Goal: Information Seeking & Learning: Learn about a topic

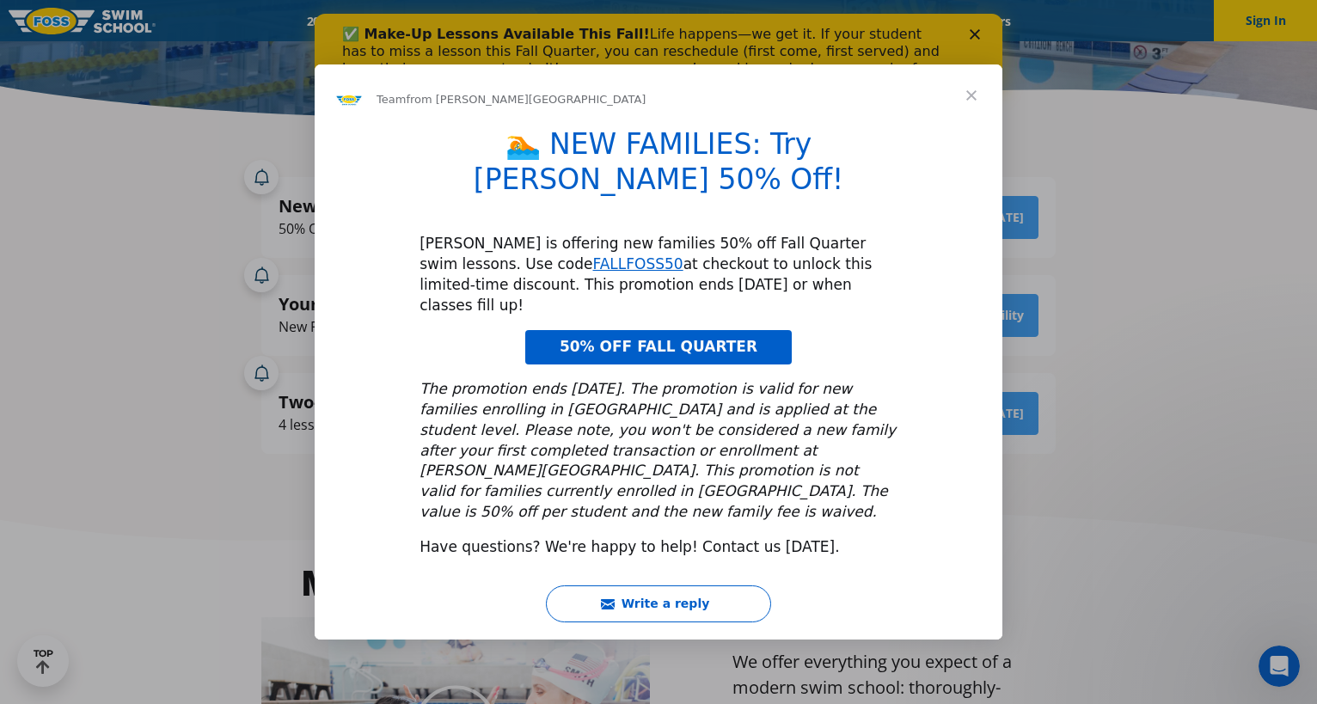
click at [973, 126] on span "Close" at bounding box center [972, 95] width 62 height 62
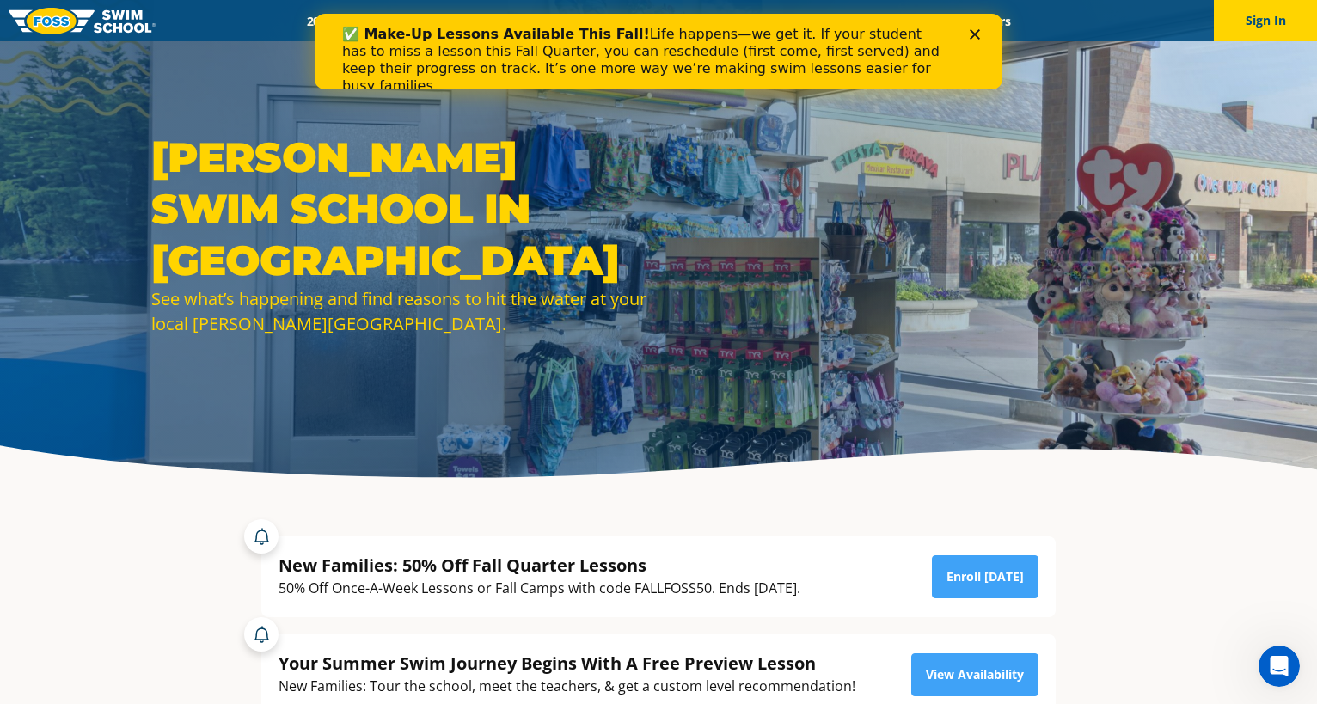
click at [973, 33] on polygon "Close" at bounding box center [975, 34] width 10 height 10
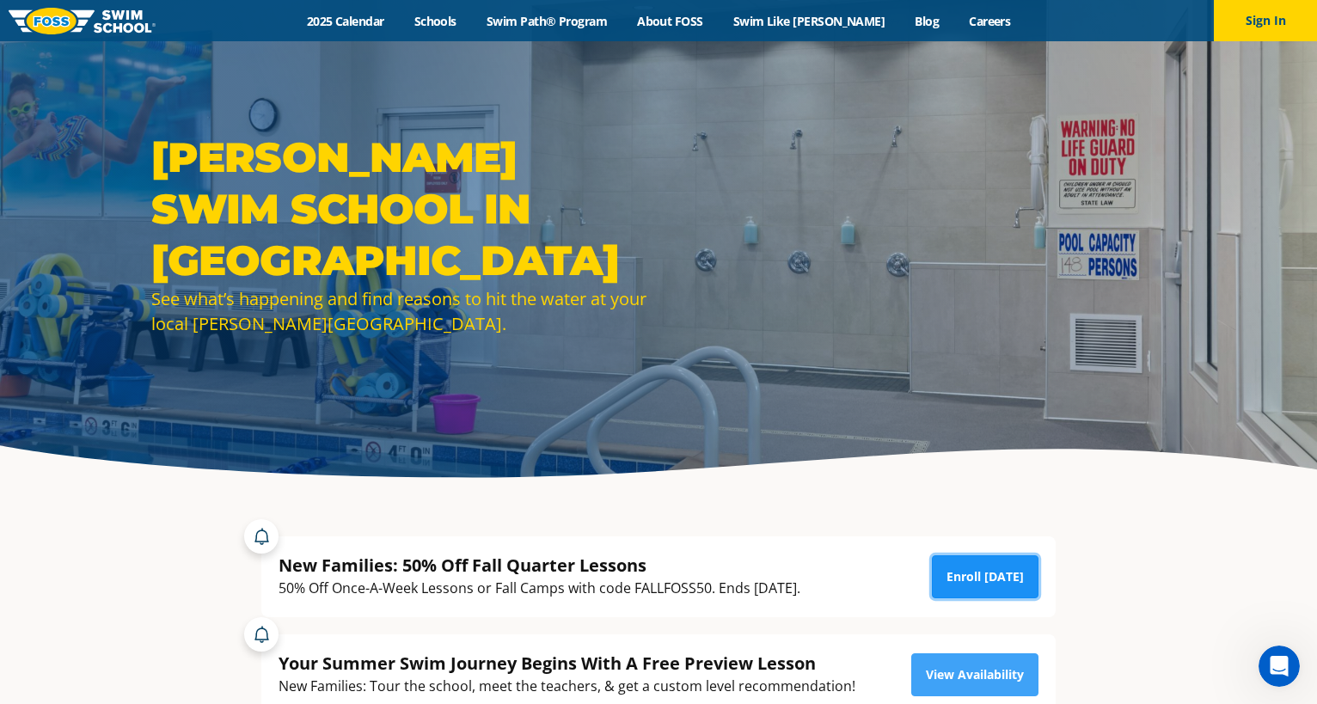
click at [996, 568] on link "Enroll Today" at bounding box center [985, 577] width 107 height 43
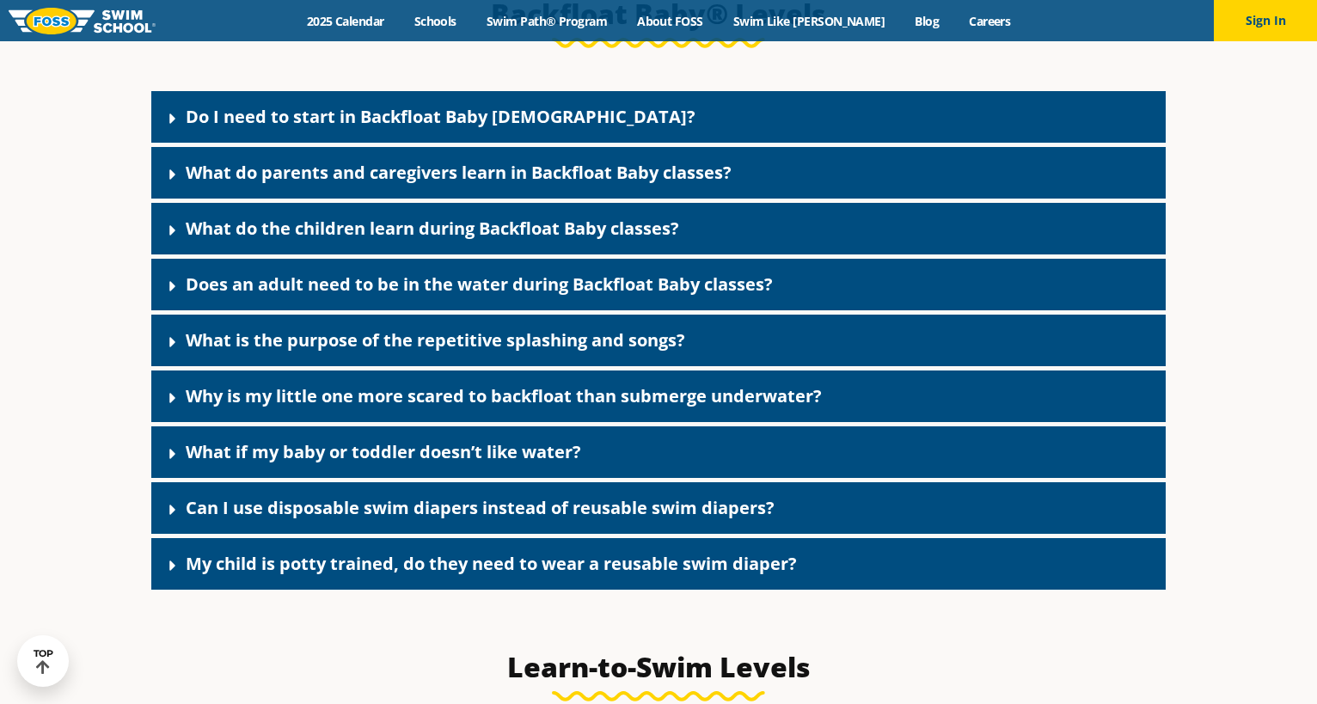
scroll to position [3812, 0]
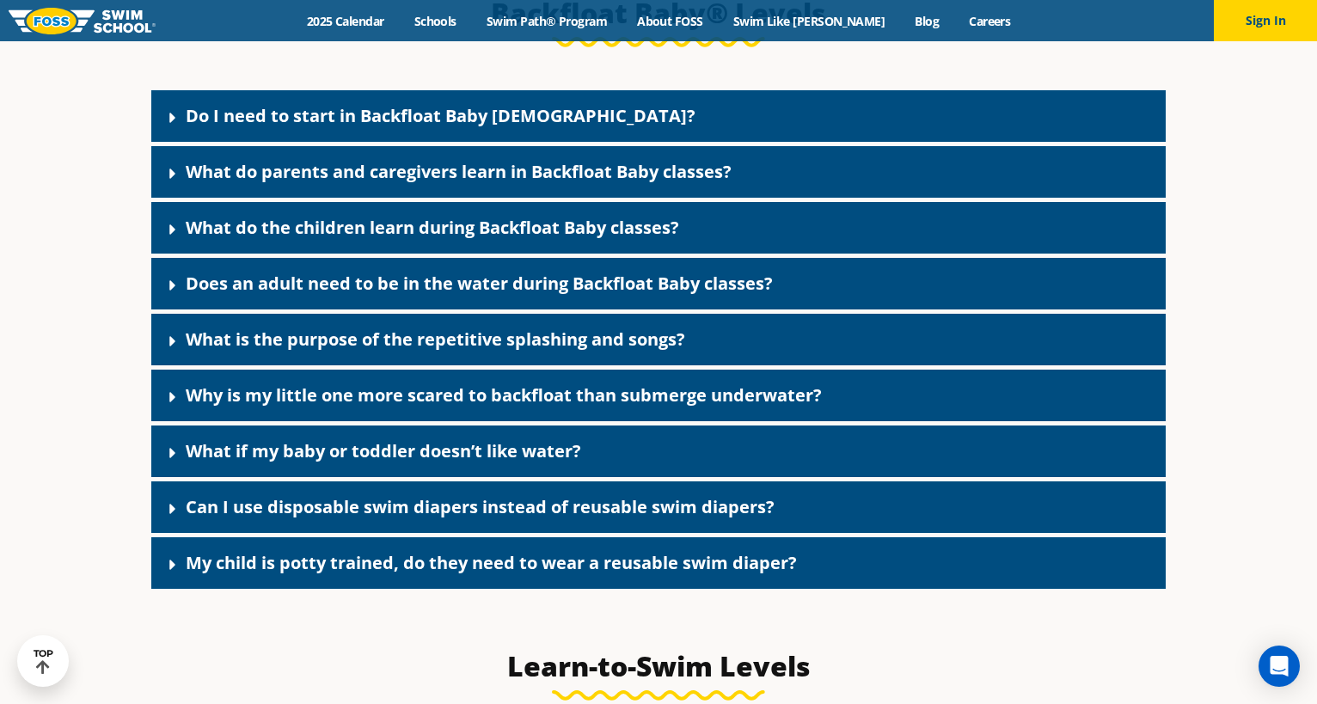
click at [620, 180] on div "What do parents and caregivers learn in Backfloat Baby classes?" at bounding box center [658, 172] width 1015 height 52
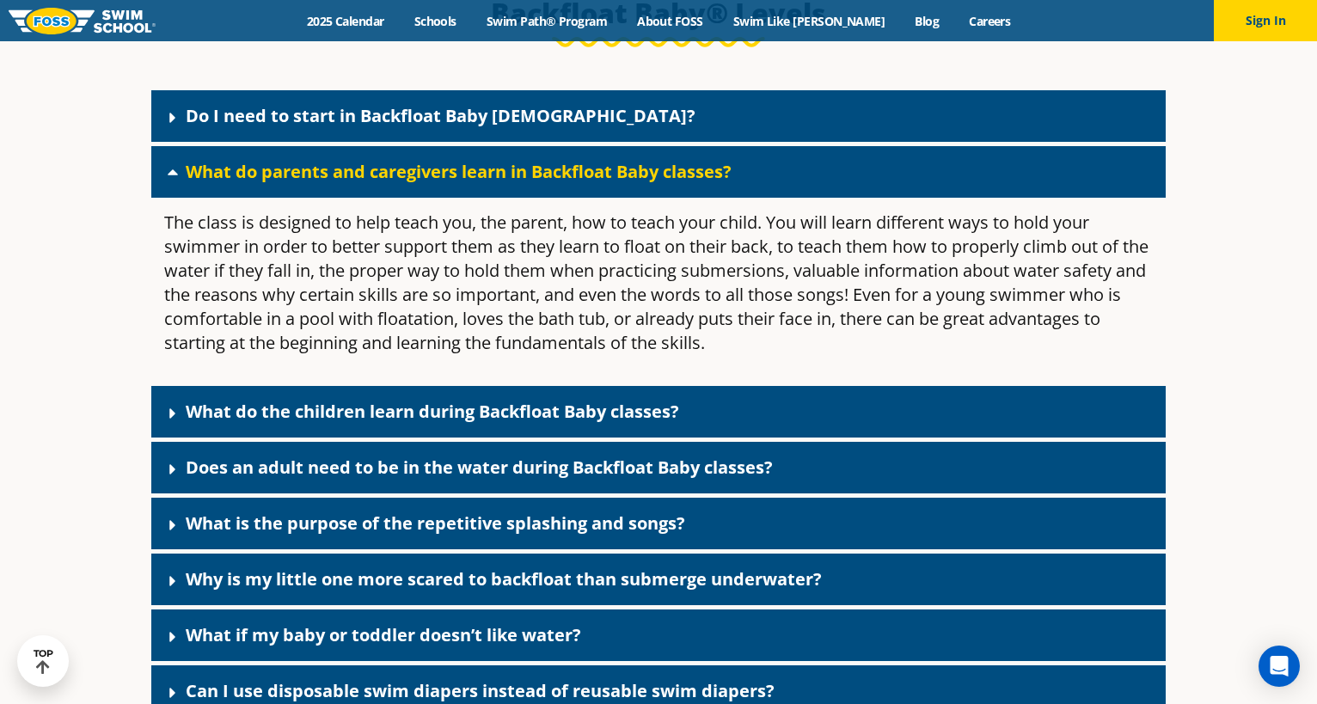
click at [714, 479] on link "Does an adult need to be in the water during Backfloat Baby classes?" at bounding box center [479, 467] width 587 height 23
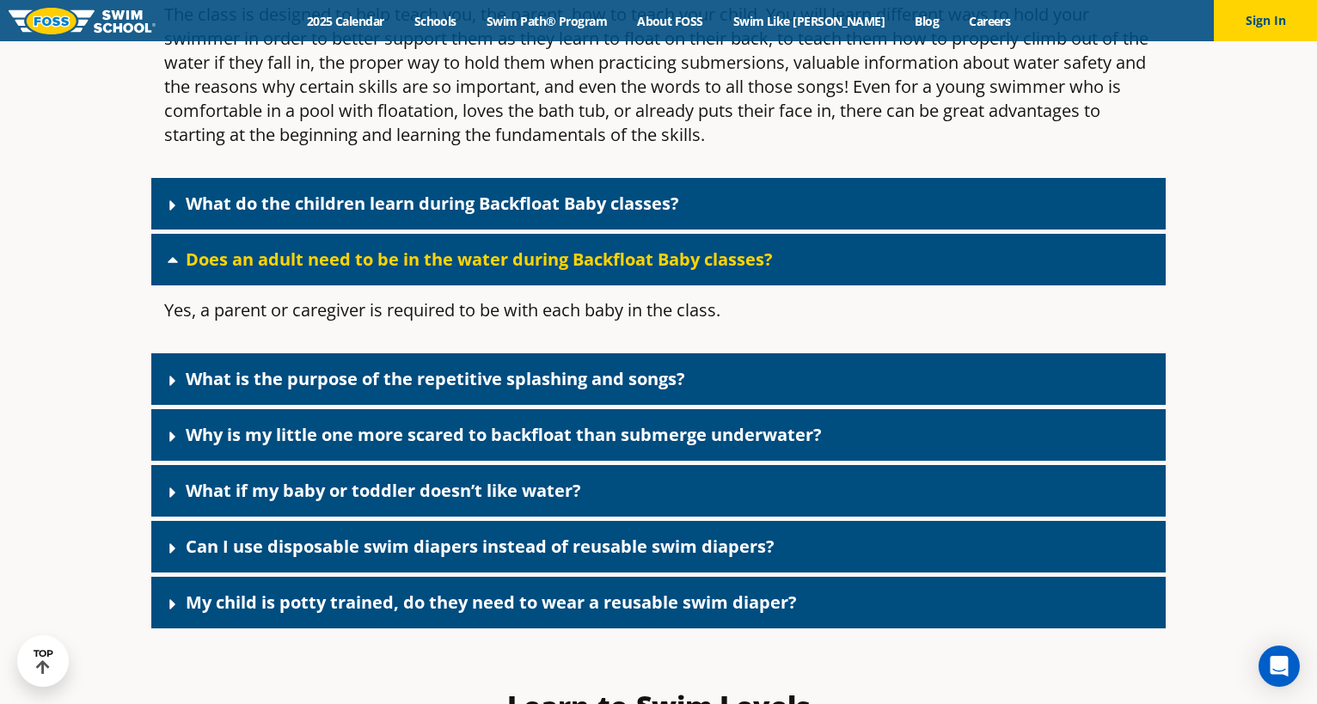
scroll to position [4023, 0]
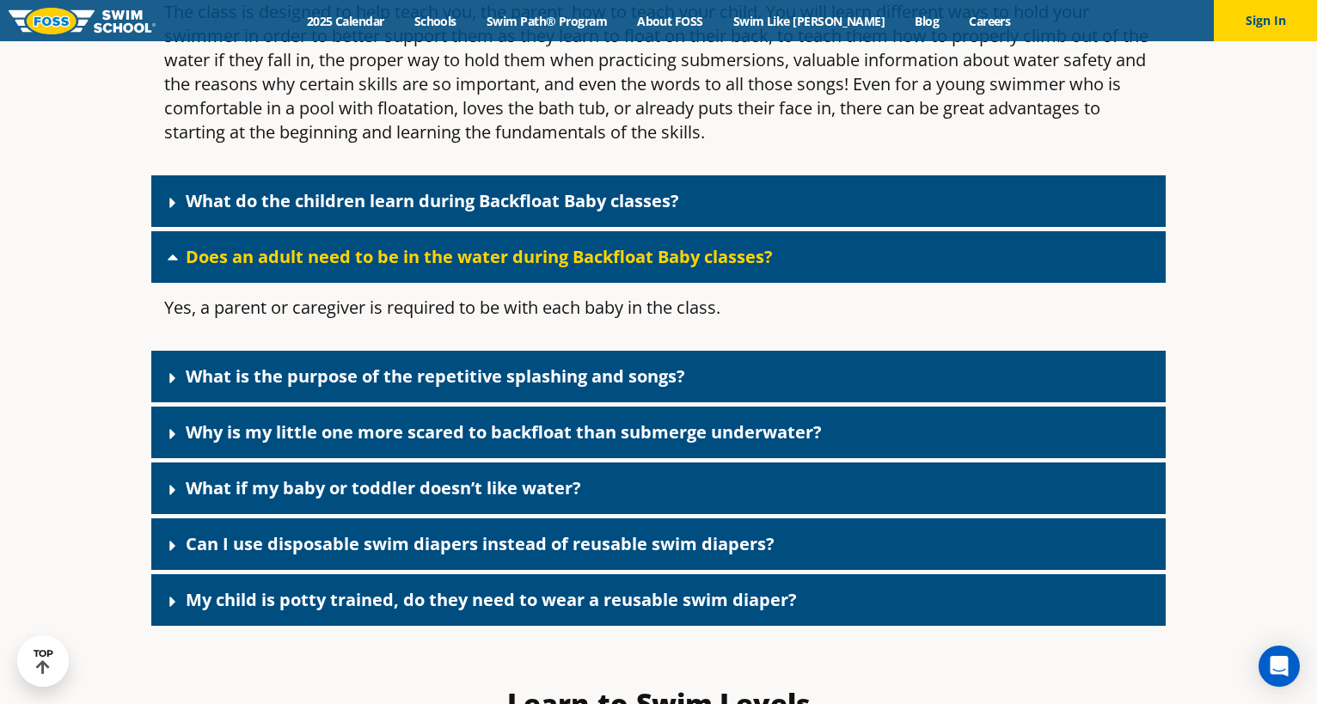
click at [474, 444] on link "Why is my little one more scared to backfloat than submerge underwater?" at bounding box center [504, 432] width 636 height 23
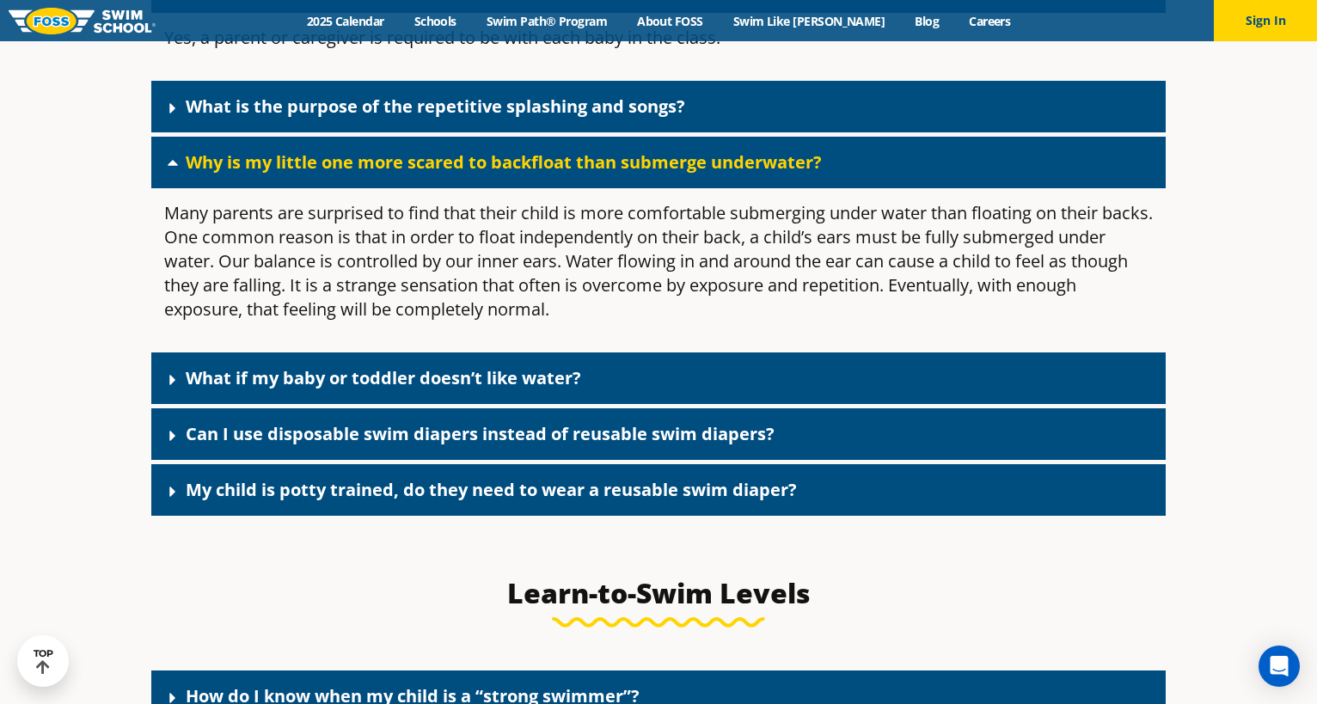
scroll to position [4302, 0]
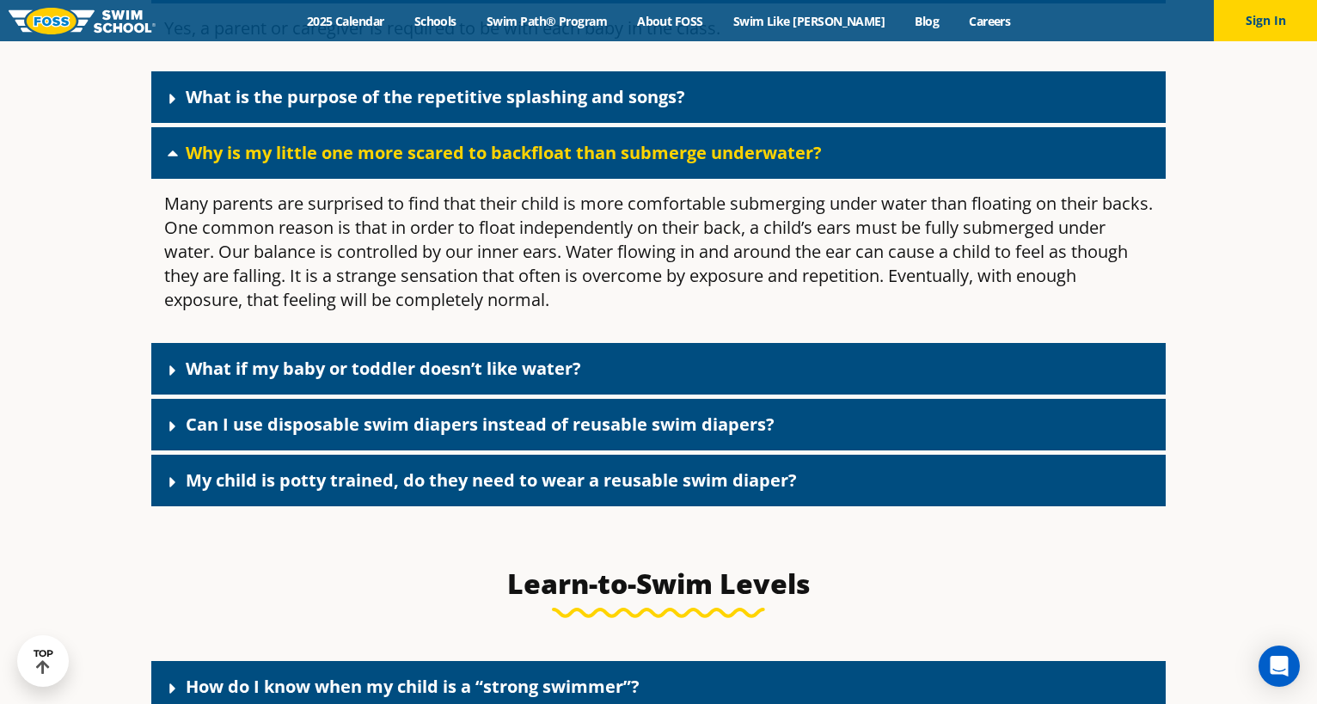
click at [439, 380] on link "What if my baby or toddler doesn’t like water?" at bounding box center [384, 368] width 396 height 23
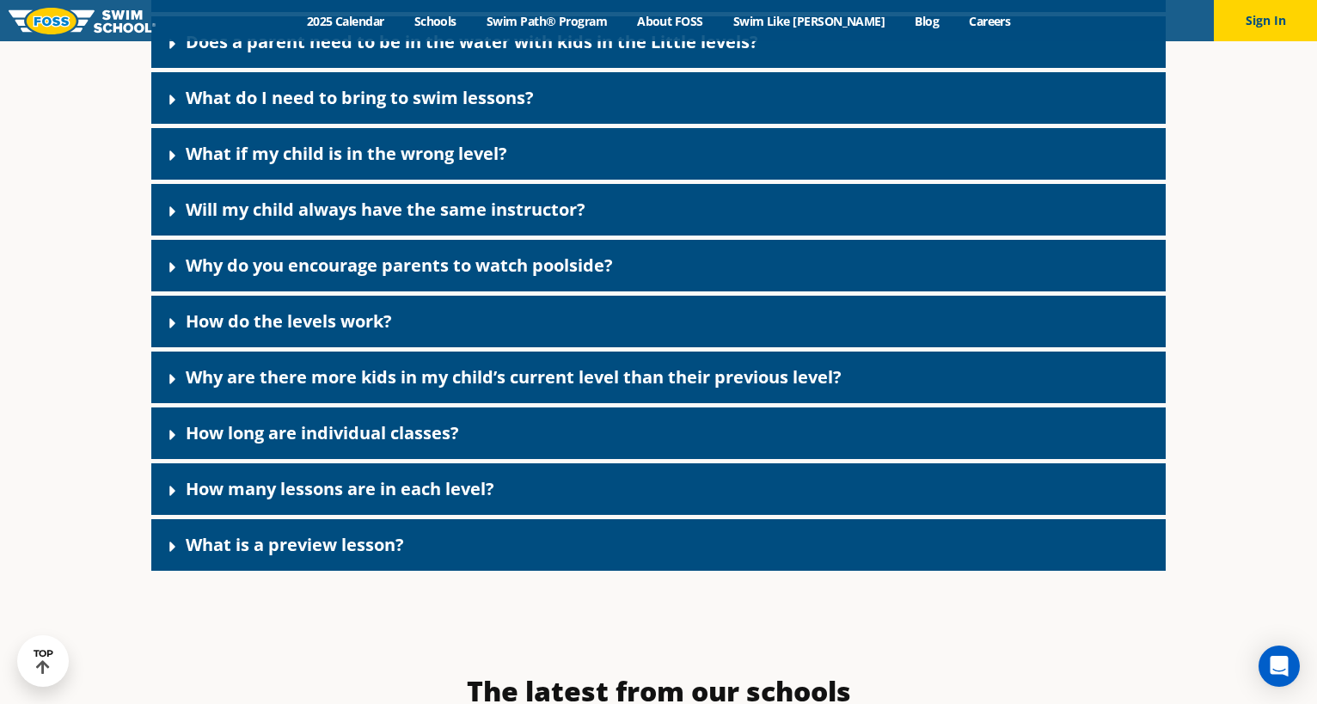
scroll to position [5442, 0]
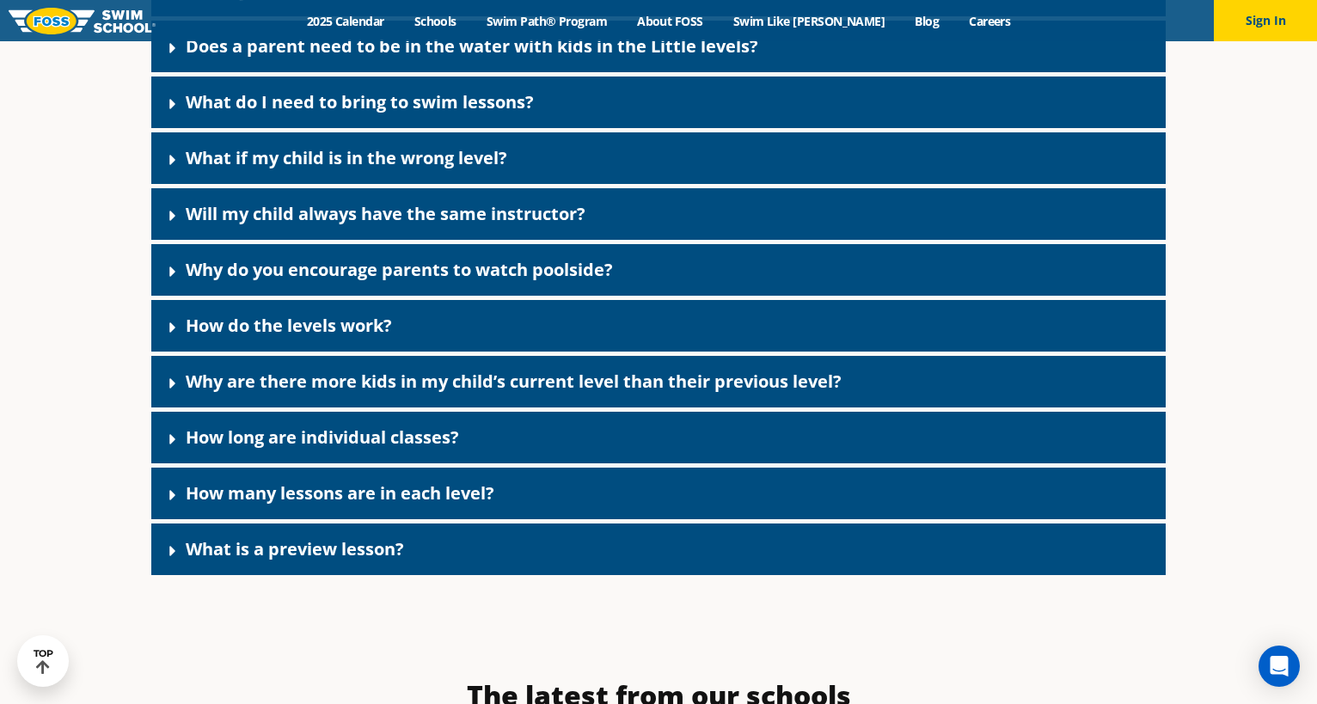
click at [425, 58] on link "Does a parent need to be in the water with kids in the Little levels?" at bounding box center [472, 45] width 573 height 23
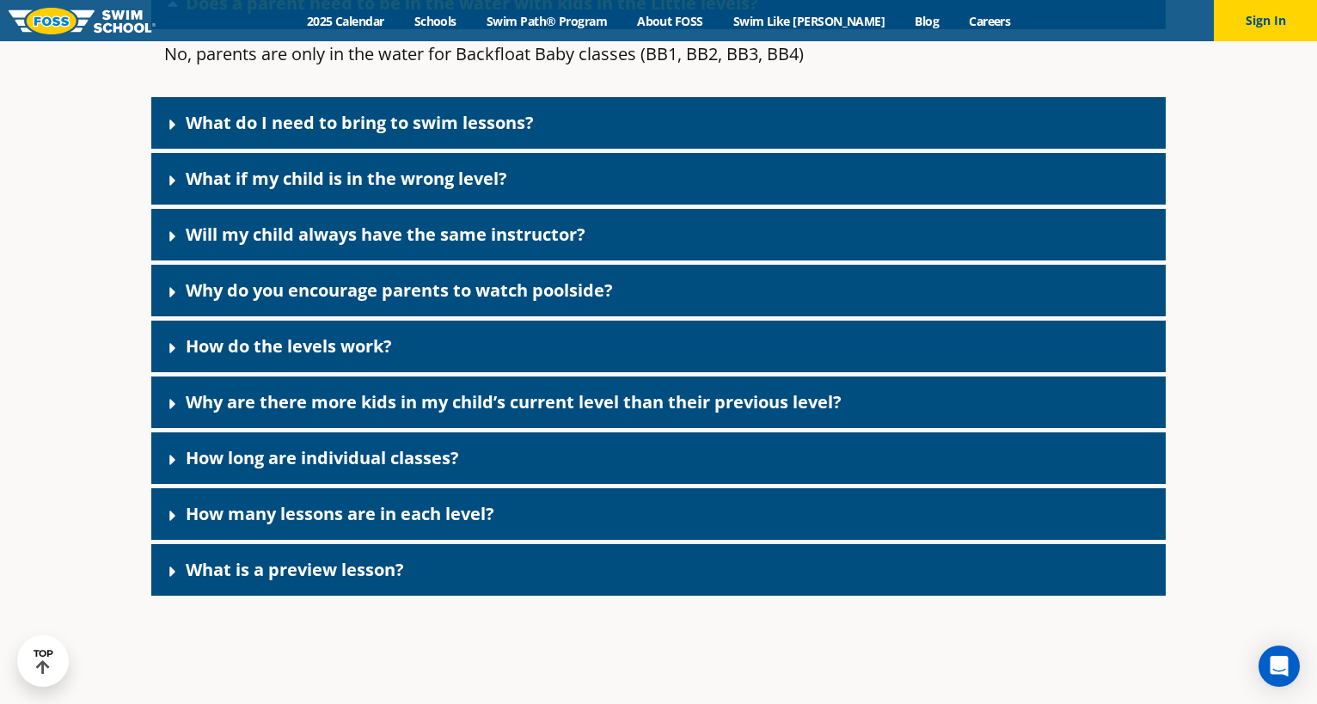
scroll to position [5487, 0]
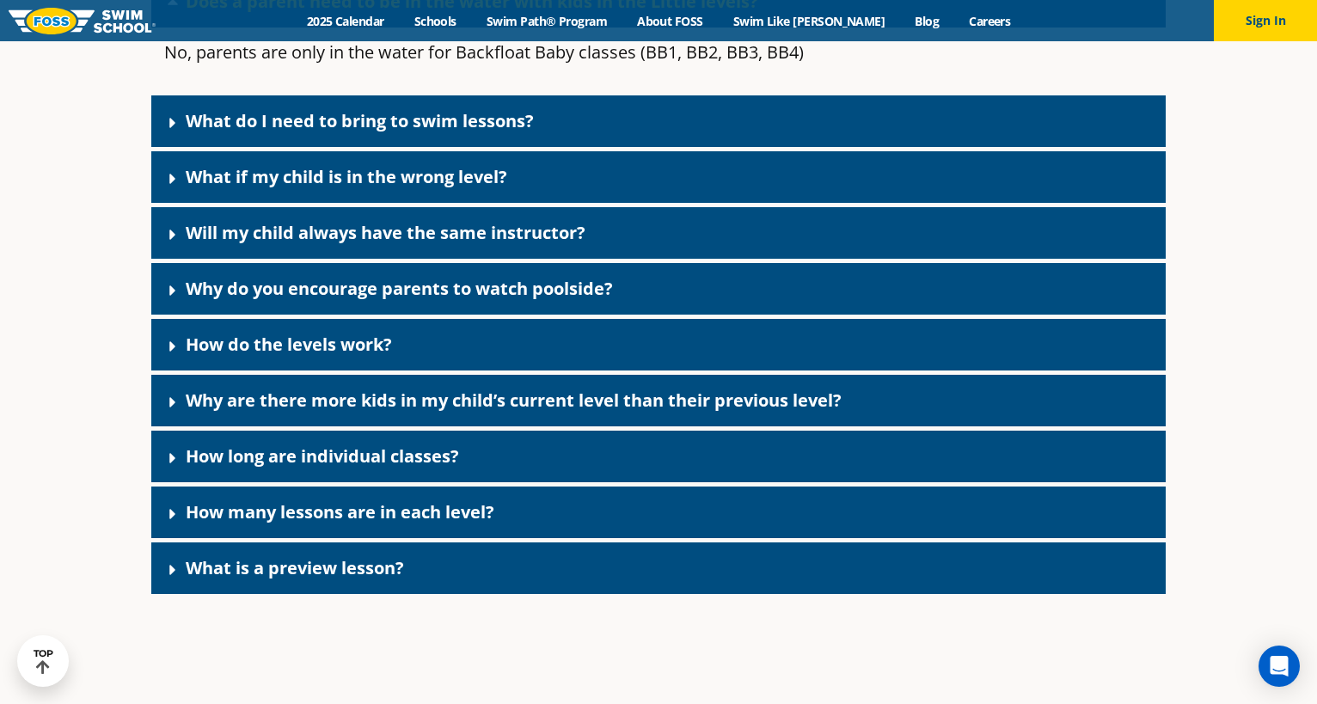
click at [619, 307] on div "Why do you encourage parents to watch poolside?" at bounding box center [658, 289] width 1015 height 52
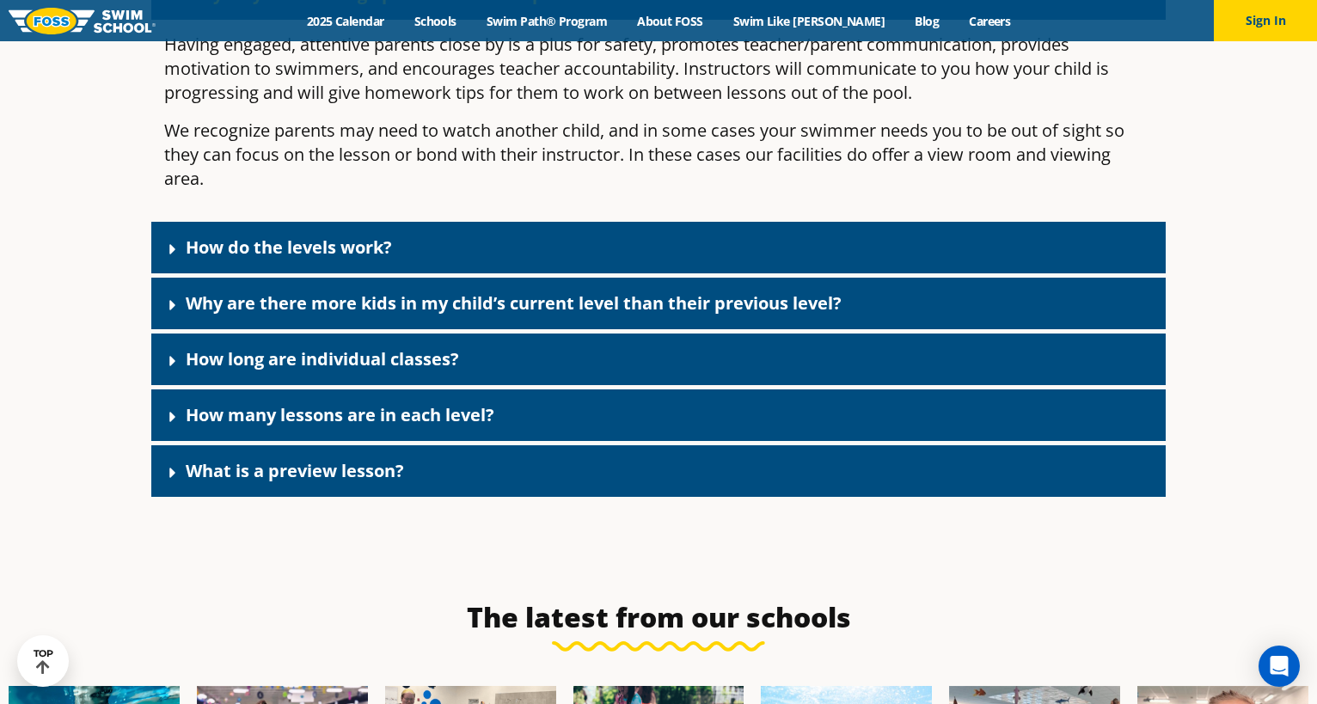
scroll to position [5786, 0]
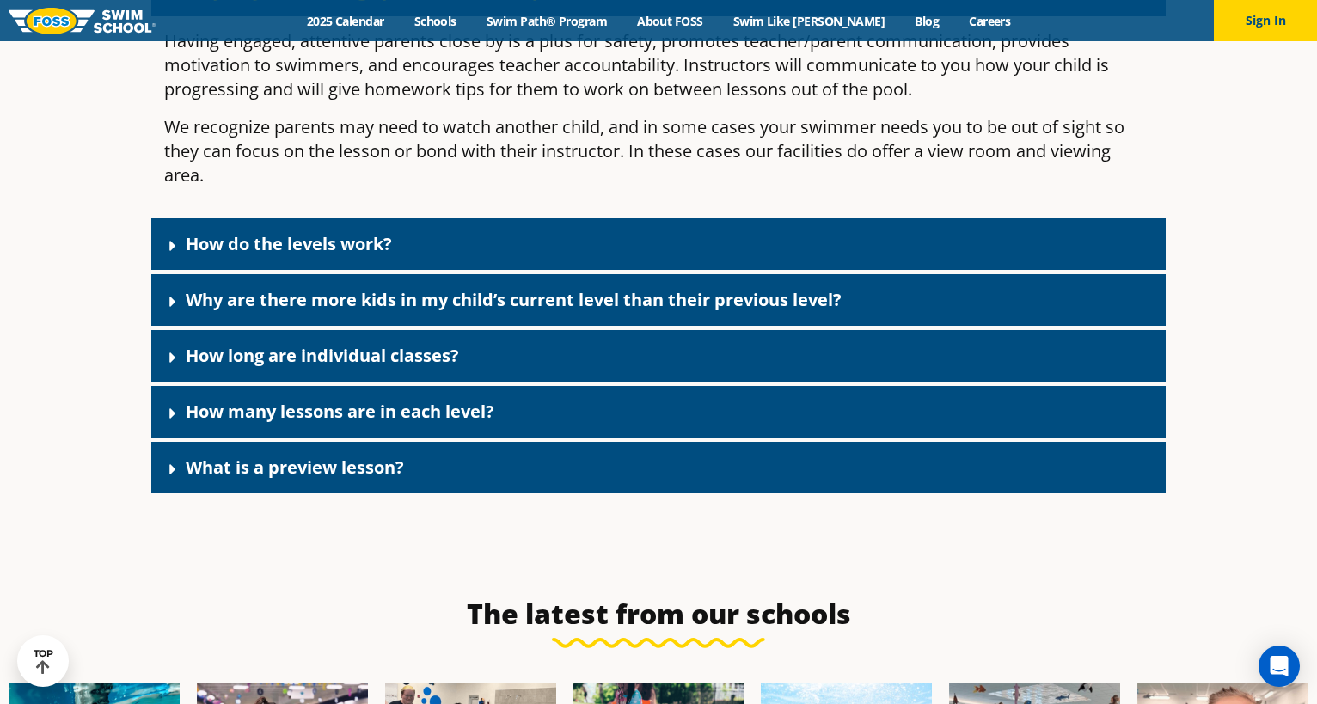
click at [677, 267] on div "How do the levels work?" at bounding box center [658, 244] width 1015 height 52
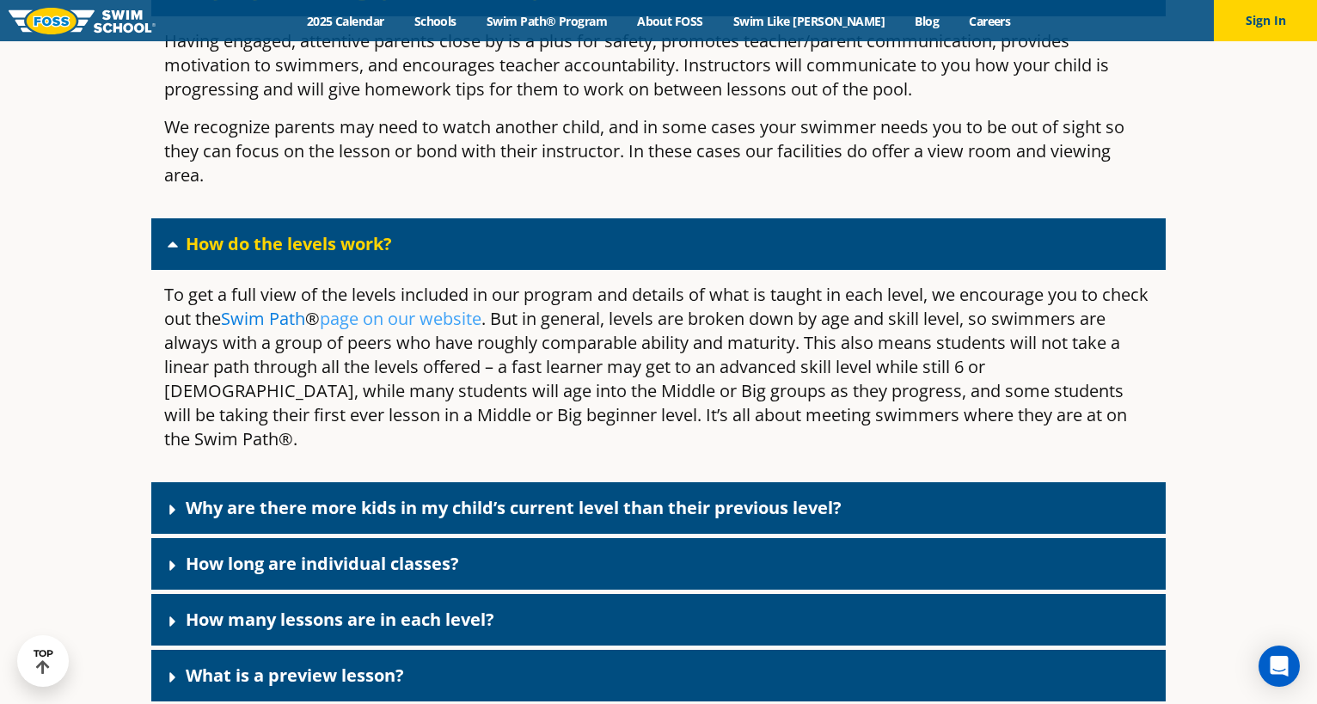
click at [305, 330] on link "Swim Path" at bounding box center [263, 318] width 84 height 23
